Goal: Task Accomplishment & Management: Manage account settings

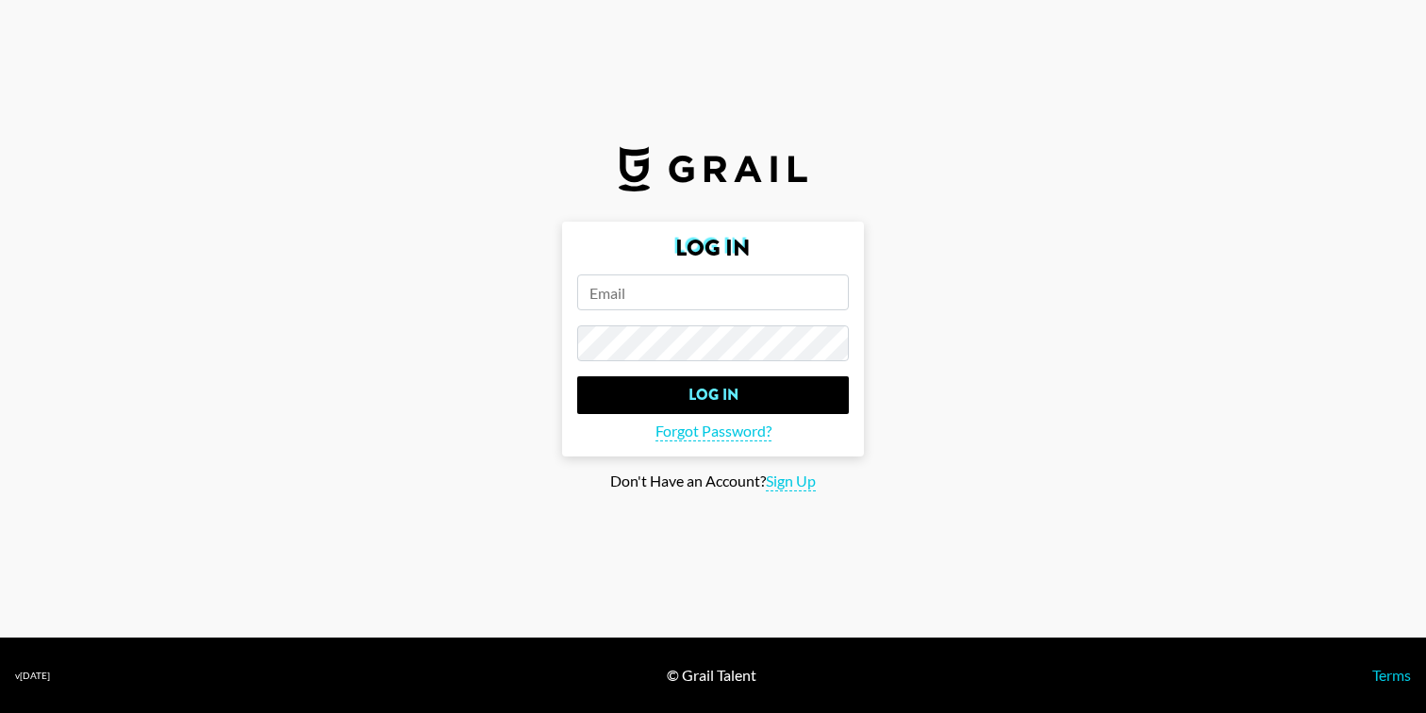
click at [721, 307] on input "email" at bounding box center [713, 293] width 272 height 36
type input "[PERSON_NAME][EMAIL_ADDRESS][DOMAIN_NAME]"
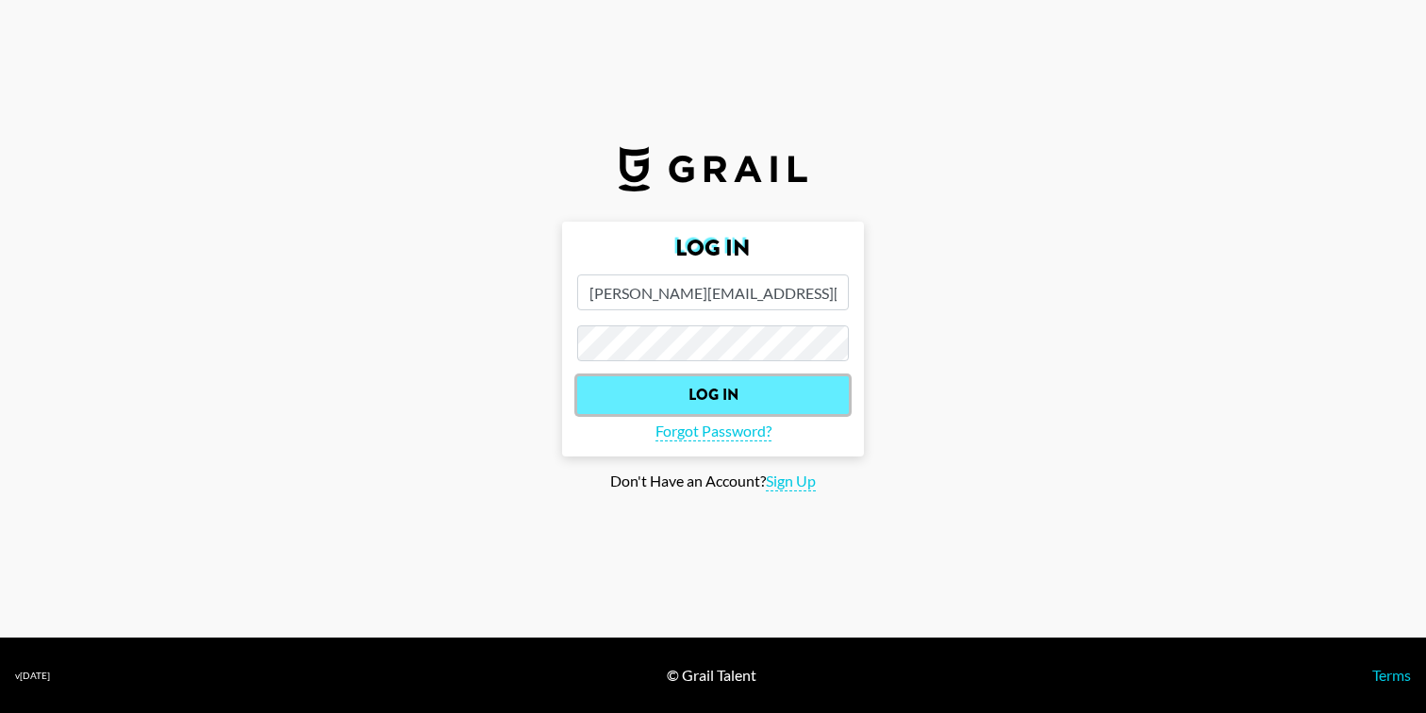
click at [703, 399] on input "Log In" at bounding box center [713, 395] width 272 height 38
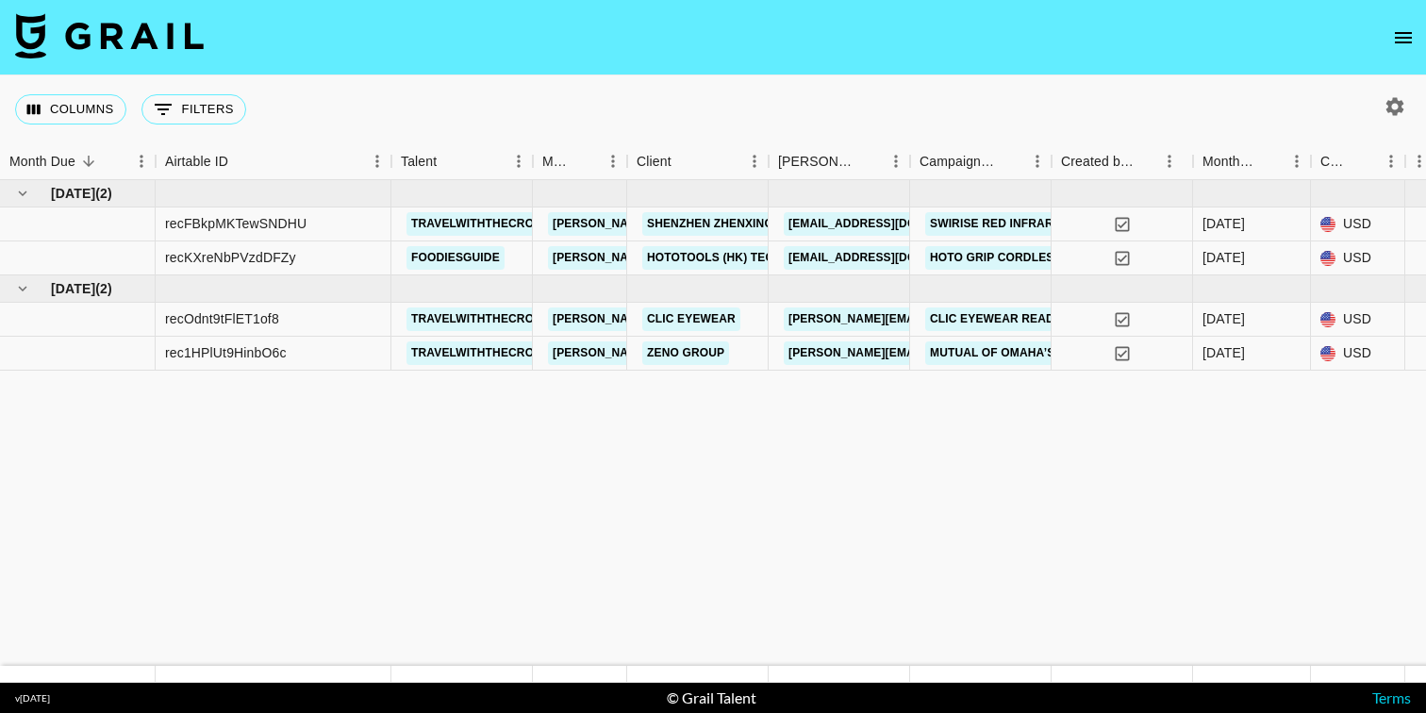
click at [1407, 34] on icon "open drawer" at bounding box center [1403, 37] width 23 height 23
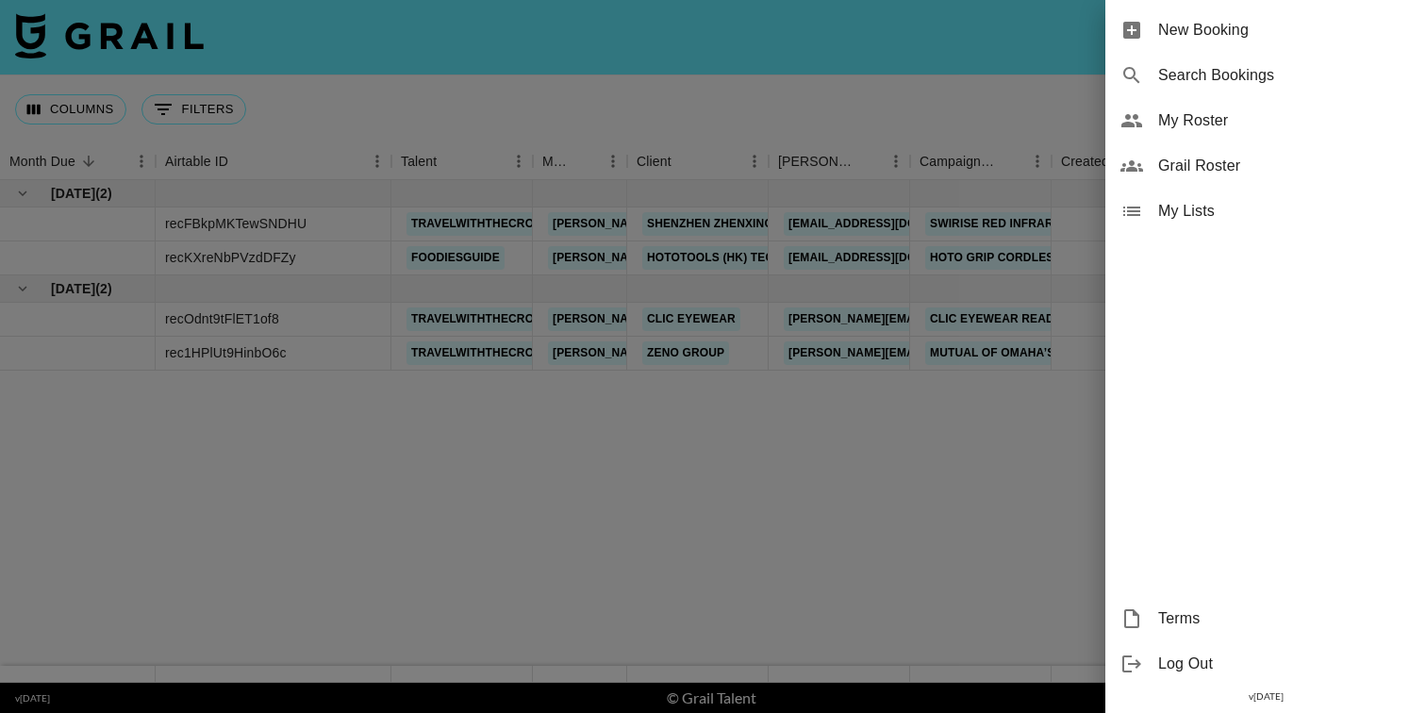
click at [1200, 126] on span "My Roster" at bounding box center [1284, 120] width 253 height 23
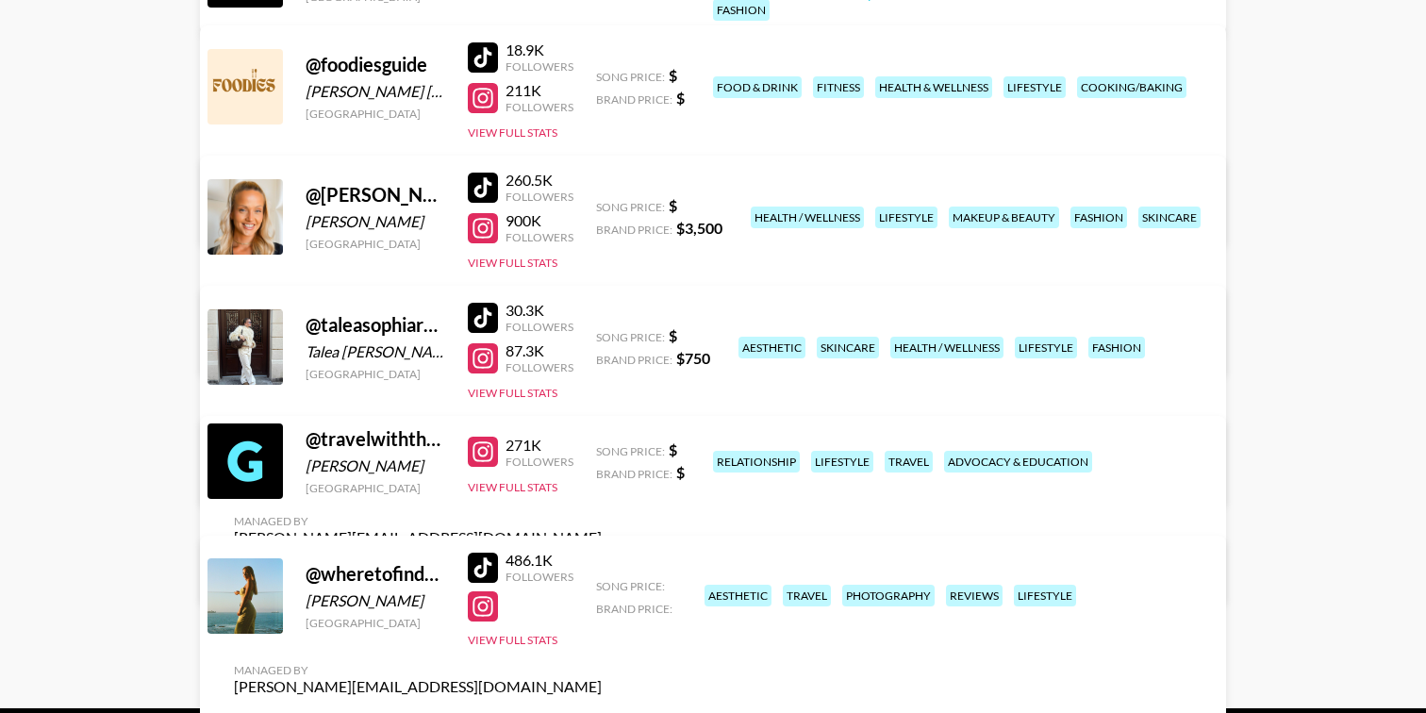
scroll to position [398, 0]
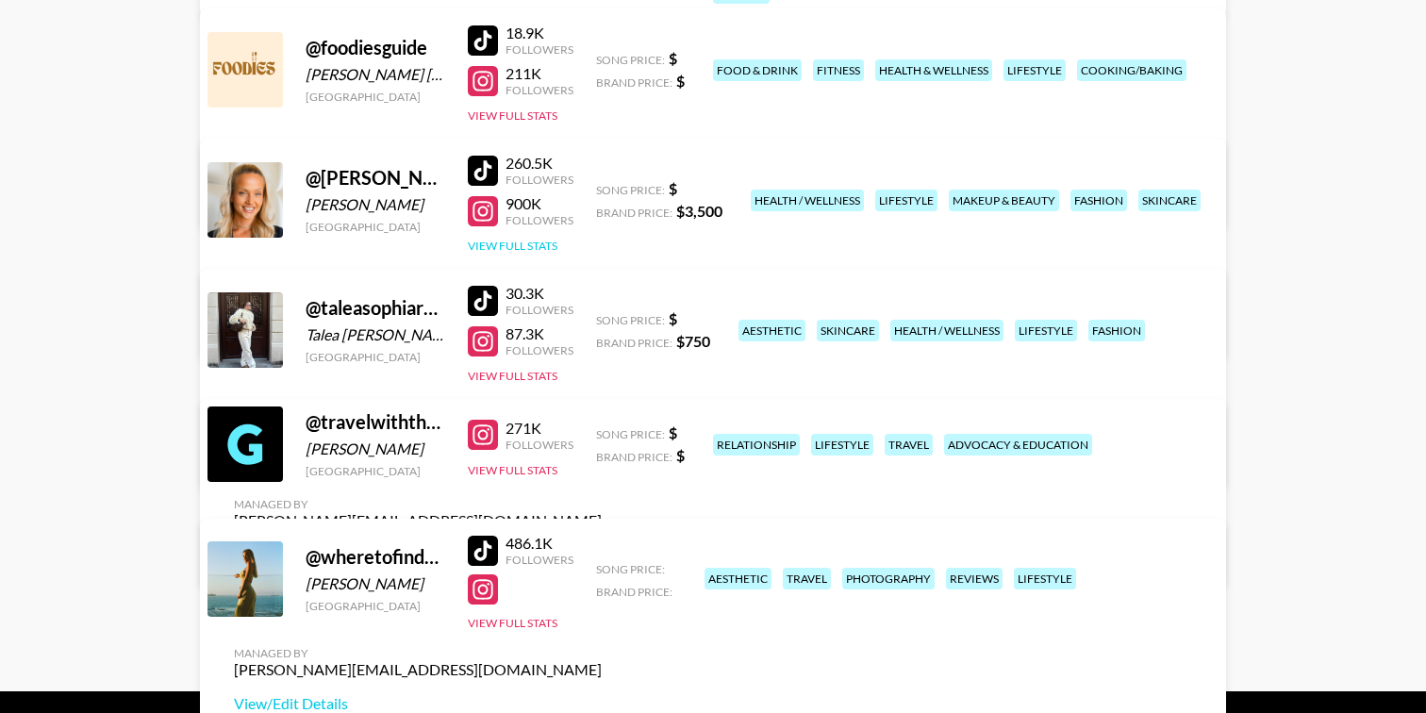
click at [511, 248] on button "View Full Stats" at bounding box center [513, 246] width 90 height 14
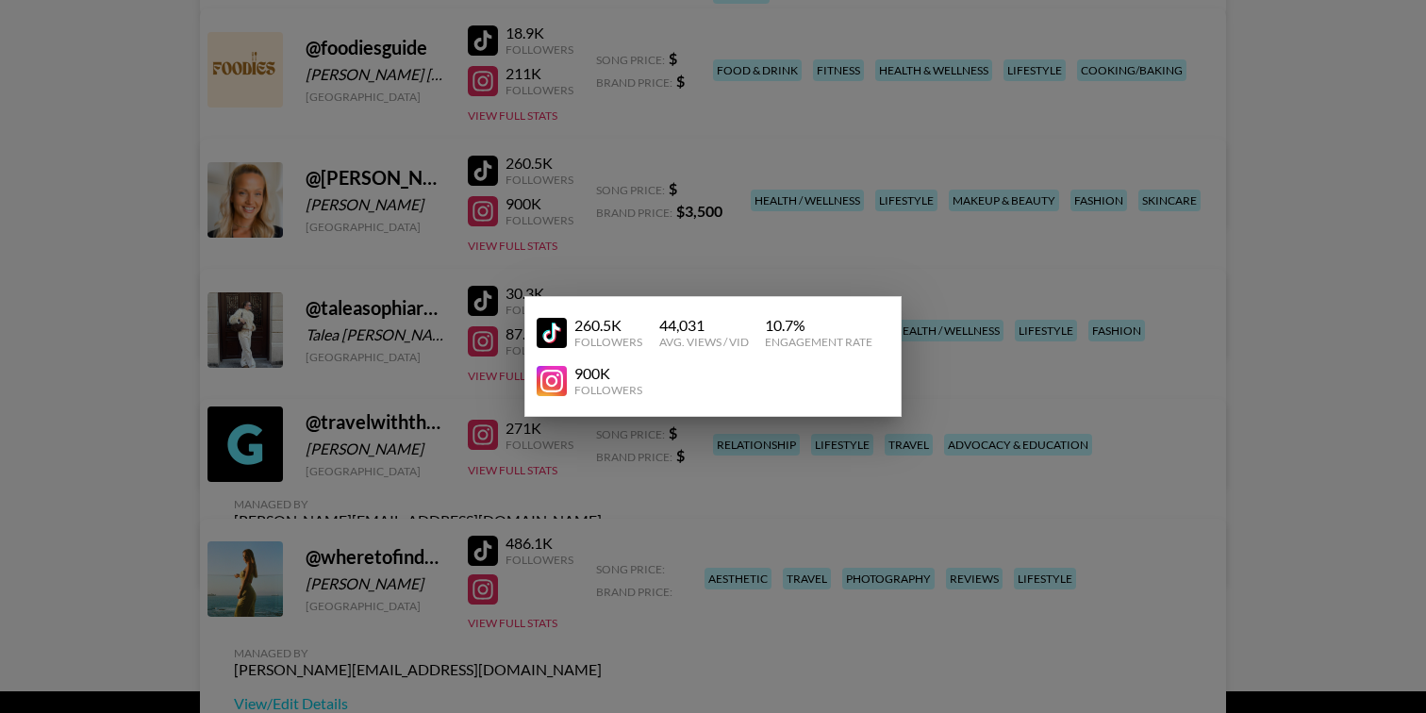
click at [1014, 238] on div at bounding box center [713, 356] width 1426 height 713
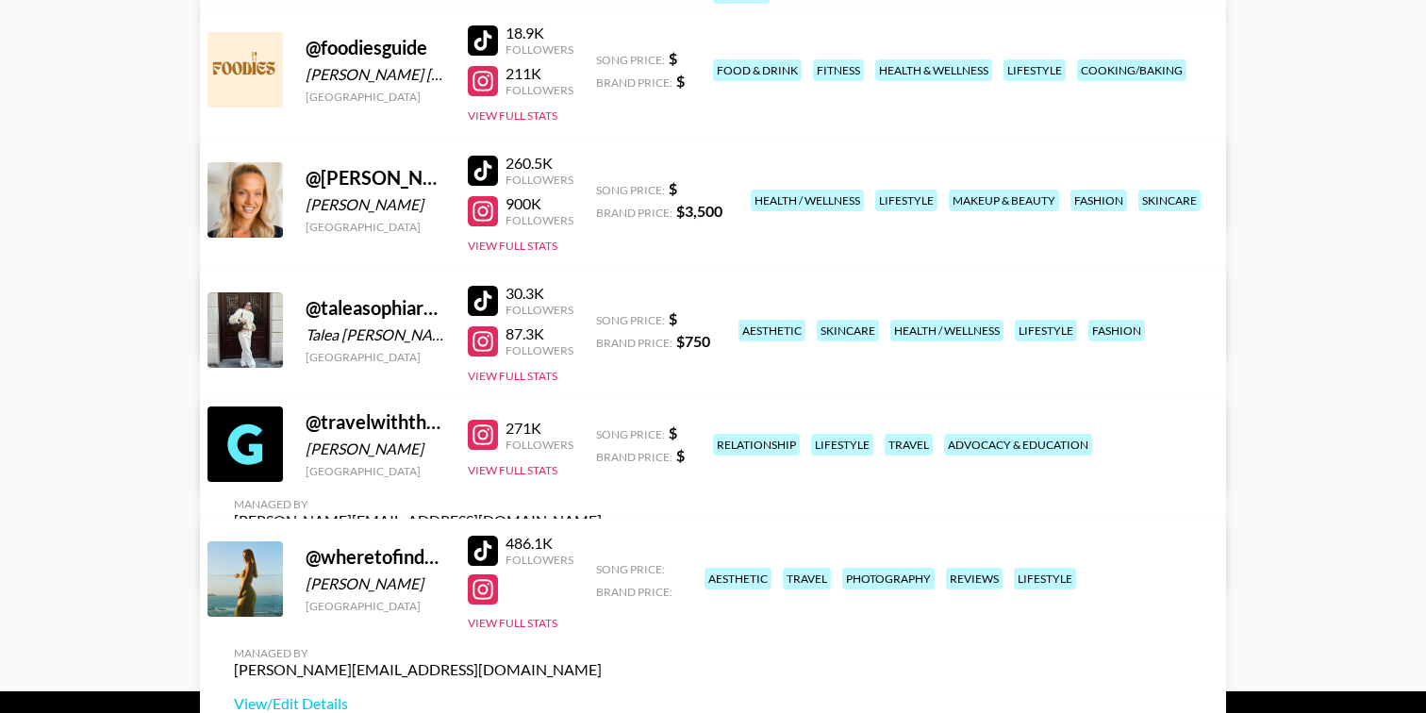
click at [602, 317] on link "View/Edit Details" at bounding box center [418, 326] width 368 height 19
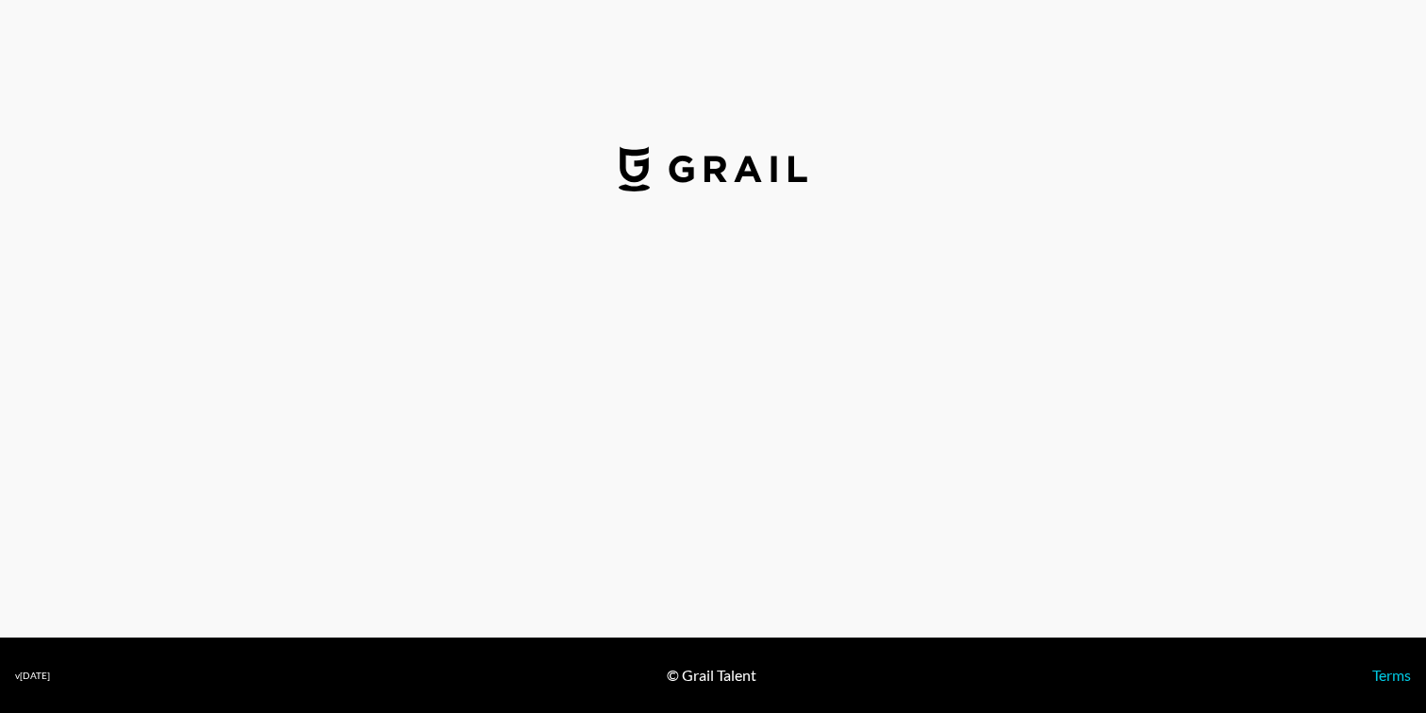
select select "USD"
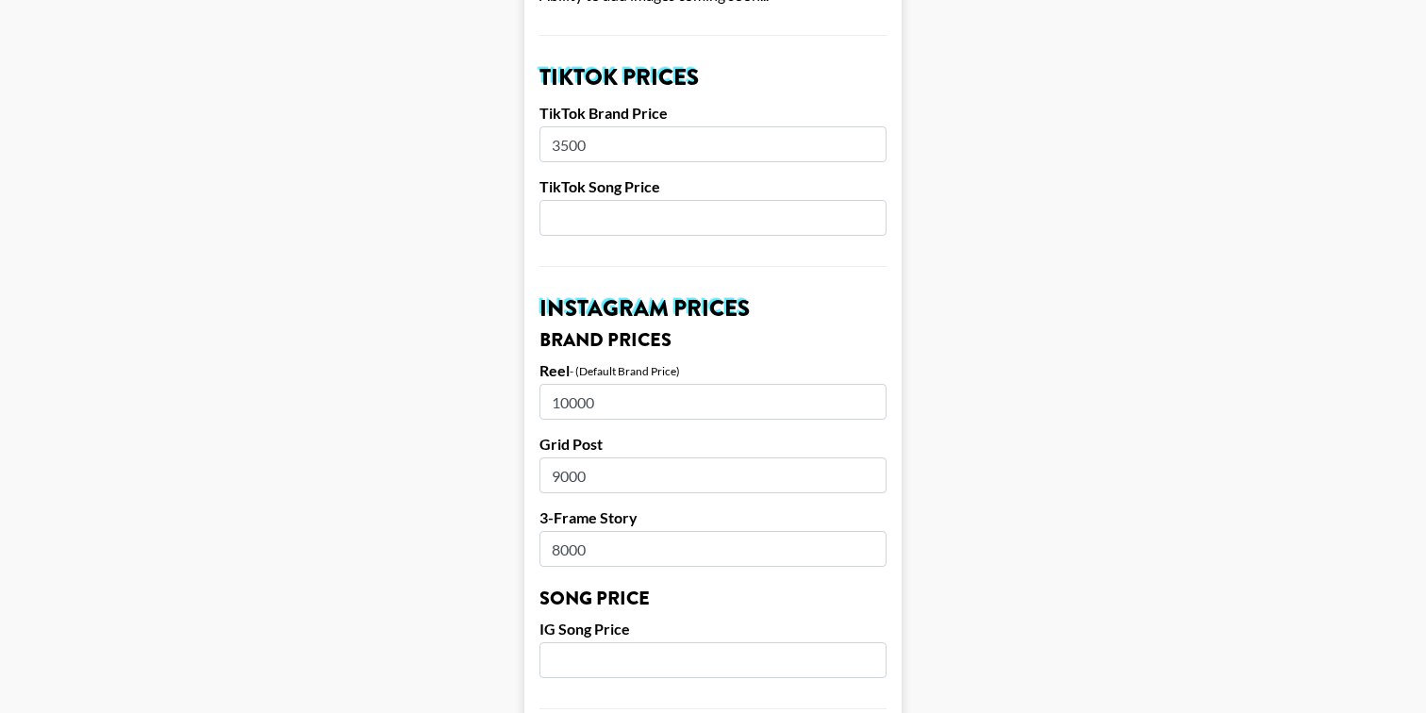
scroll to position [658, 0]
